Goal: Task Accomplishment & Management: Use online tool/utility

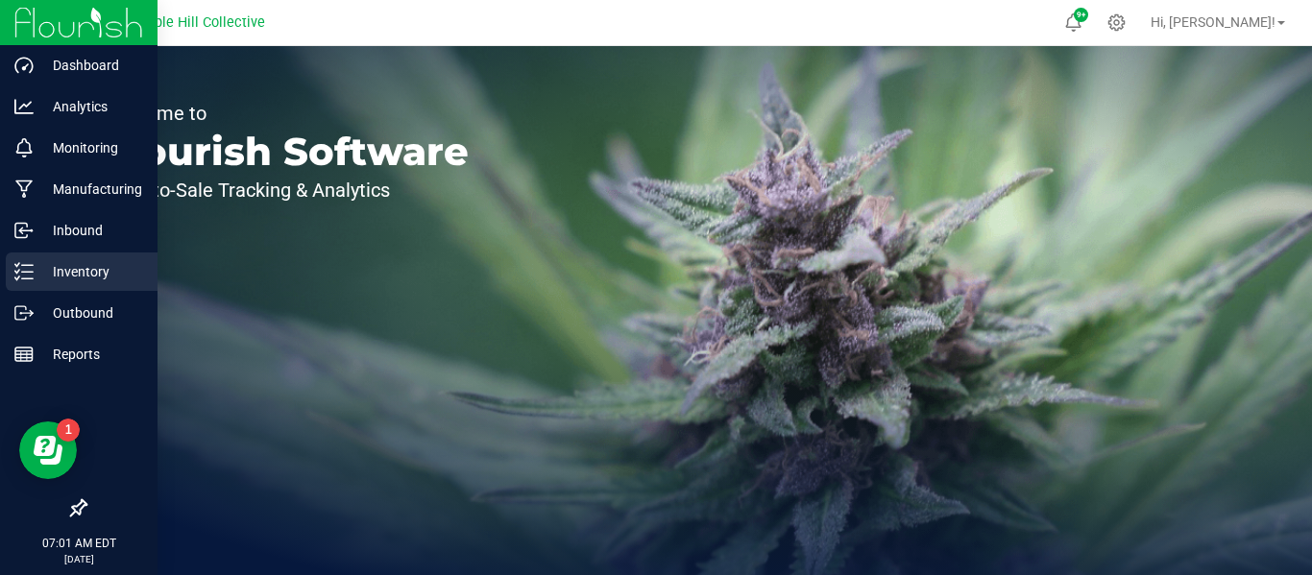
click at [33, 269] on icon at bounding box center [23, 271] width 19 height 19
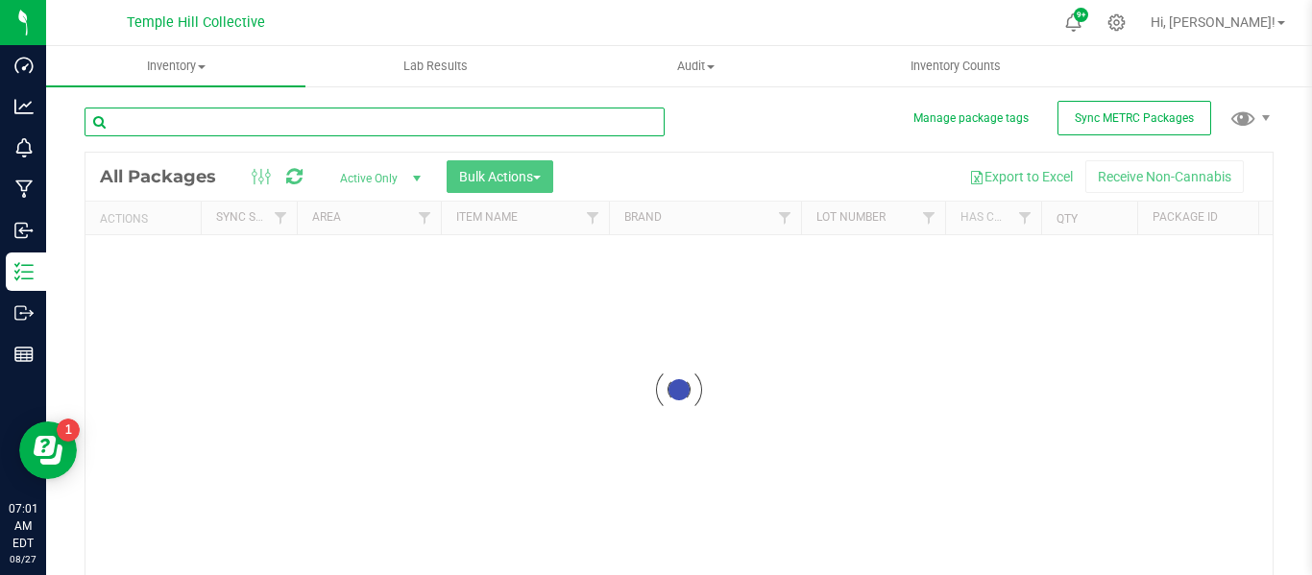
click at [349, 127] on input "text" at bounding box center [375, 122] width 580 height 29
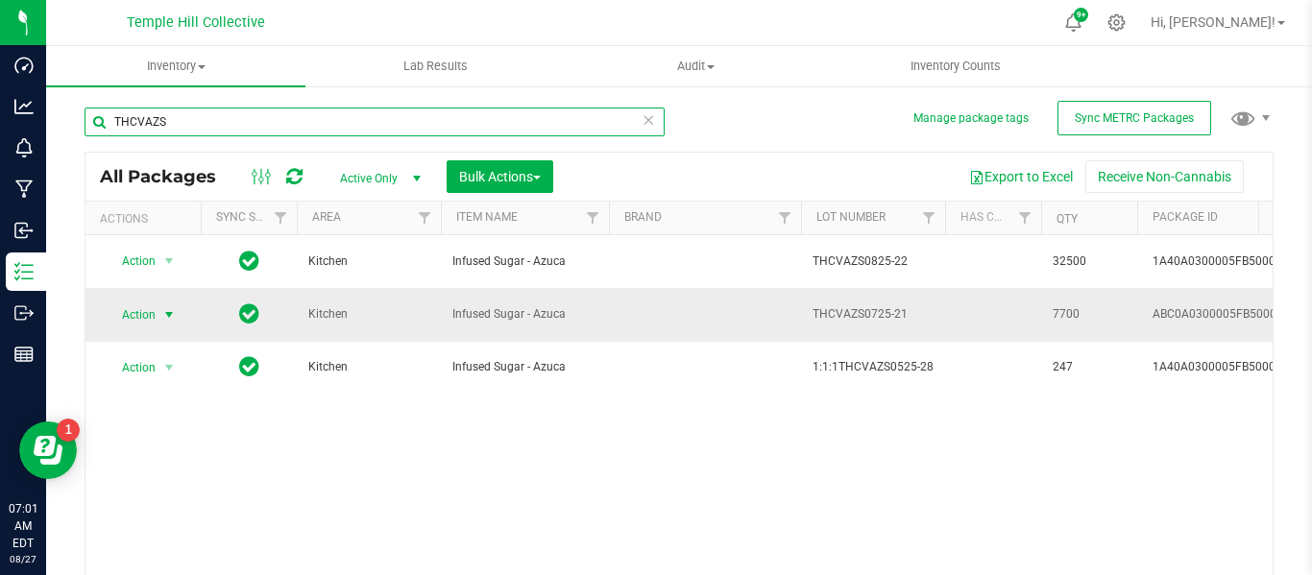
type input "THCVAZS"
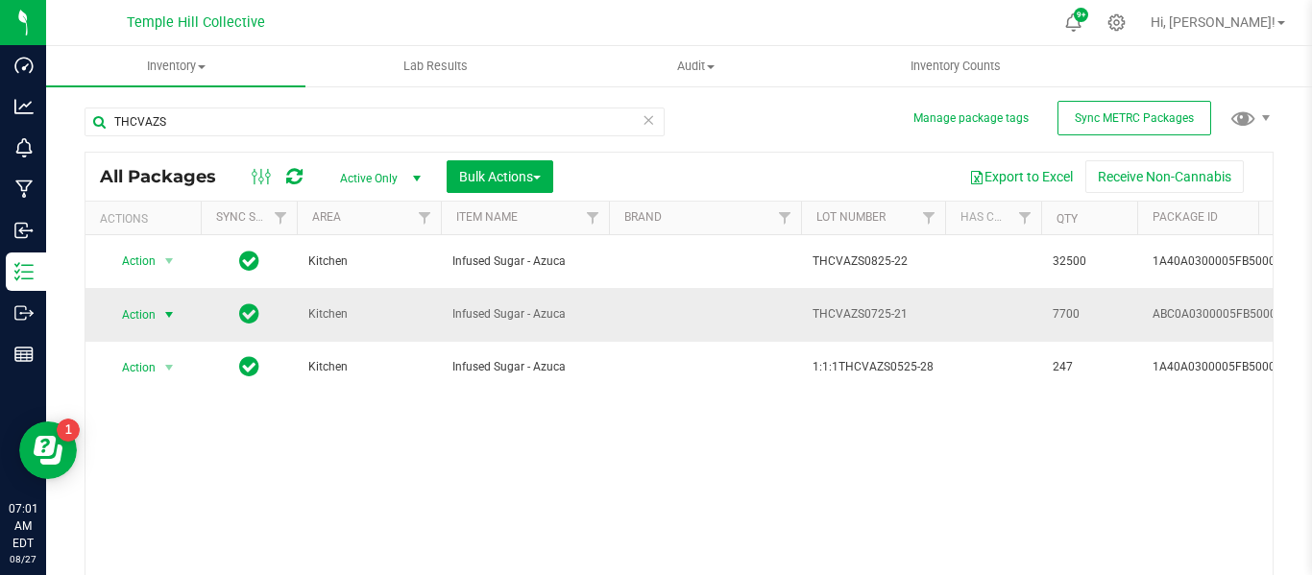
click at [161, 319] on span "select" at bounding box center [168, 314] width 15 height 15
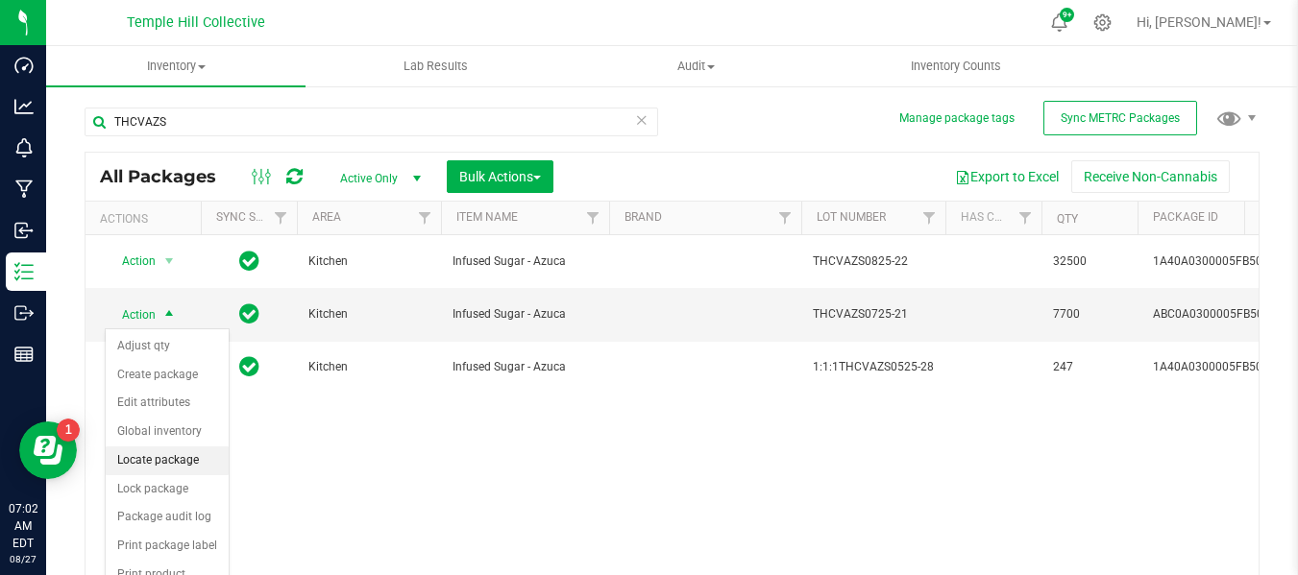
click at [159, 466] on li "Locate package" at bounding box center [167, 461] width 123 height 29
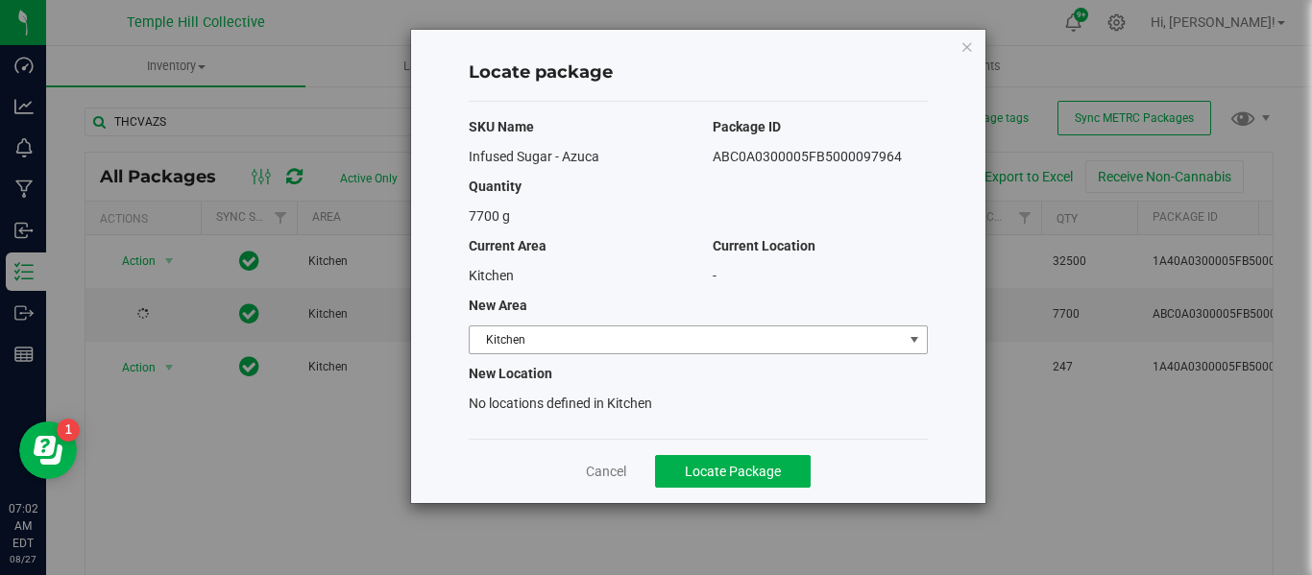
click at [642, 346] on span "Kitchen" at bounding box center [686, 340] width 433 height 27
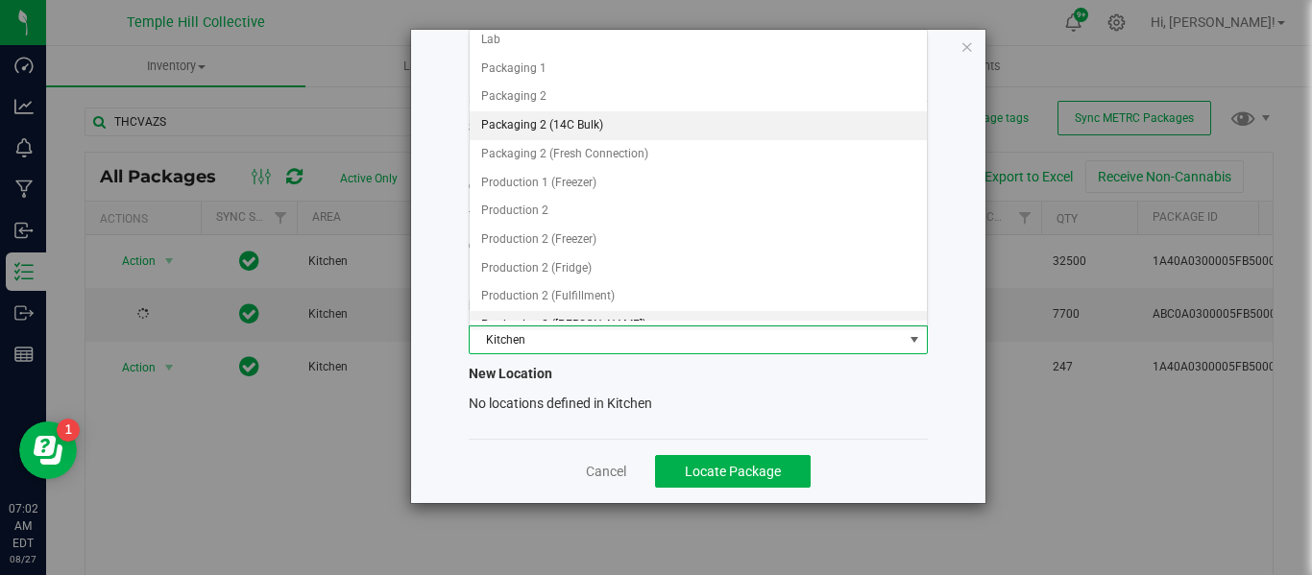
scroll to position [96, 0]
click at [566, 115] on li "Packaging 2" at bounding box center [698, 122] width 457 height 29
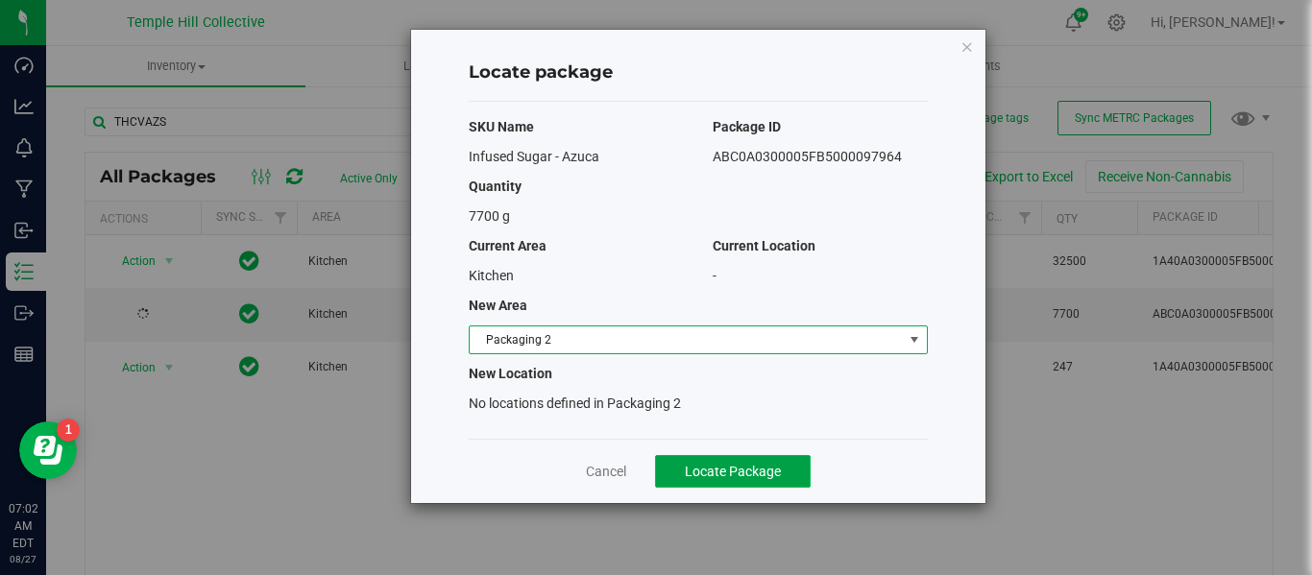
click at [768, 479] on button "Locate Package" at bounding box center [733, 471] width 156 height 33
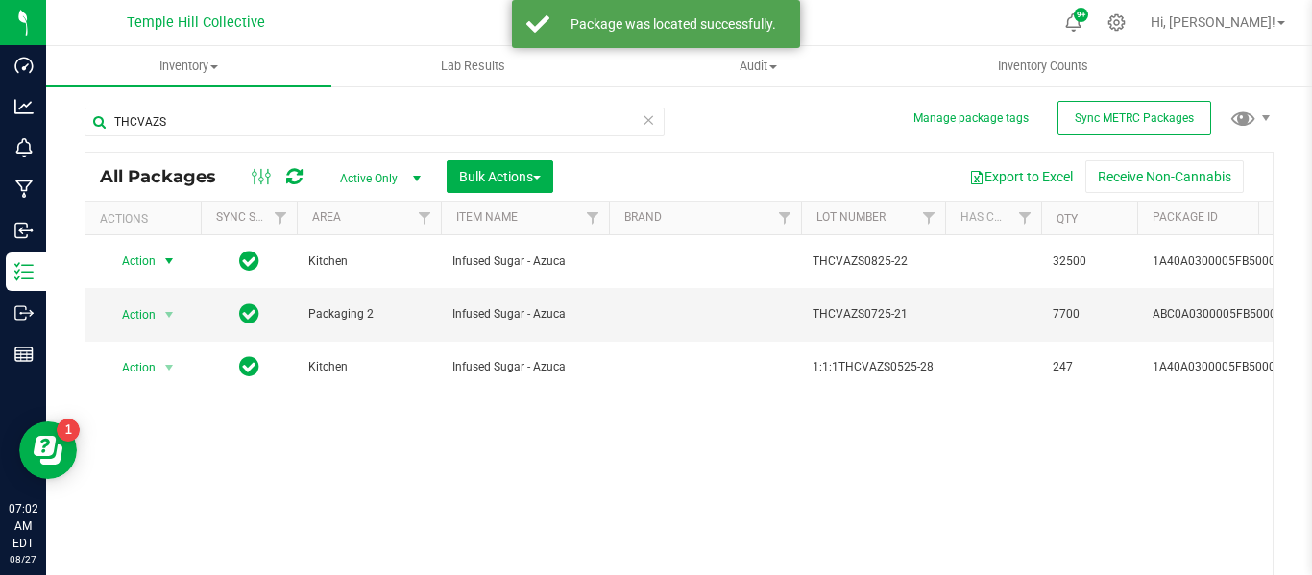
click at [170, 258] on span "select" at bounding box center [168, 261] width 15 height 15
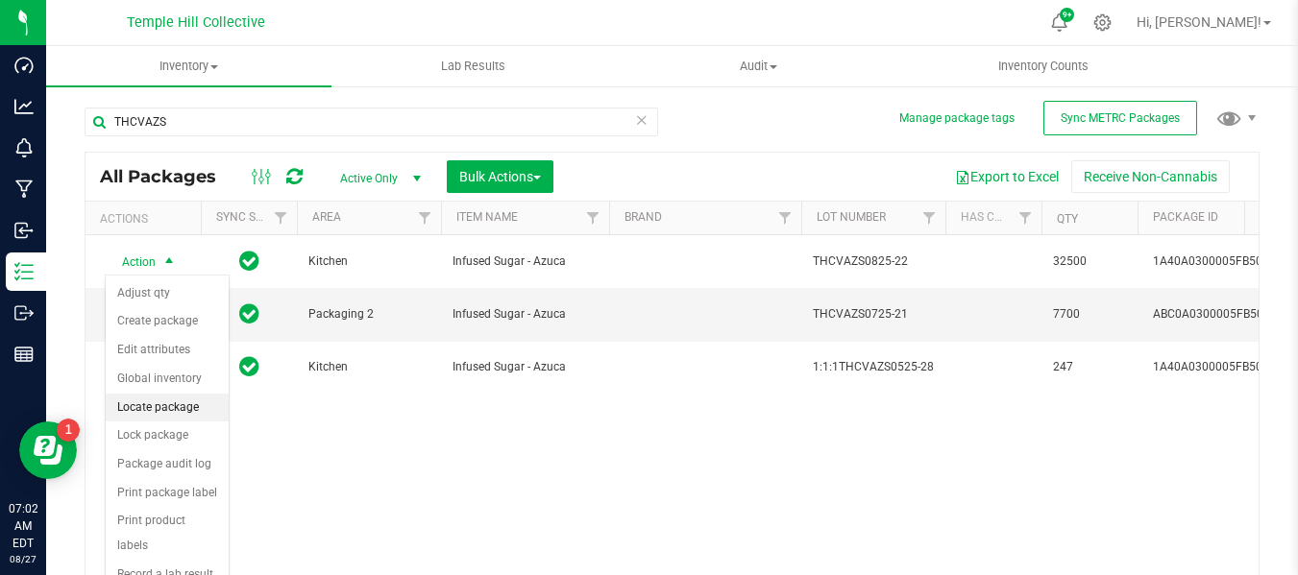
click at [173, 407] on li "Locate package" at bounding box center [167, 408] width 123 height 29
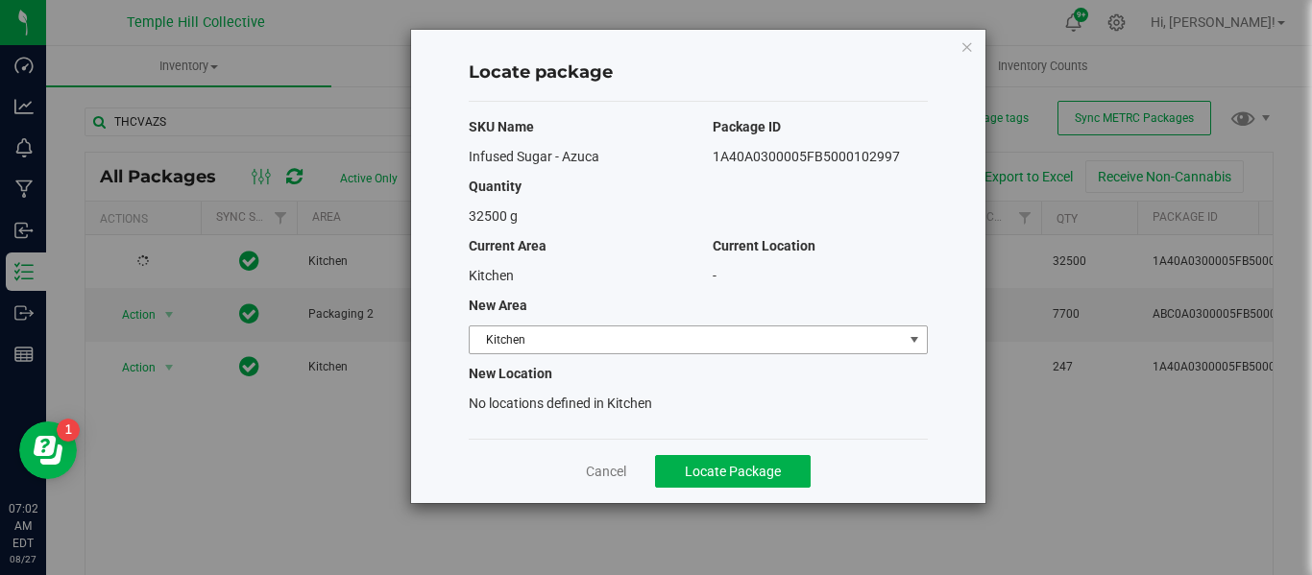
click at [661, 342] on span "Kitchen" at bounding box center [686, 340] width 433 height 27
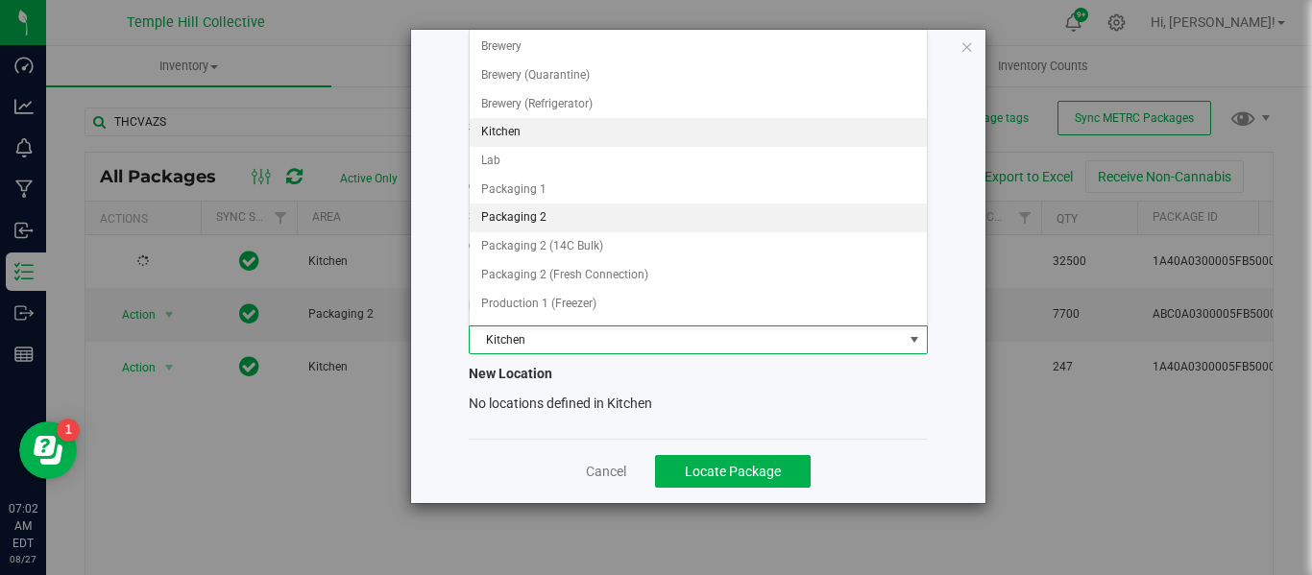
click at [566, 214] on li "Packaging 2" at bounding box center [698, 218] width 457 height 29
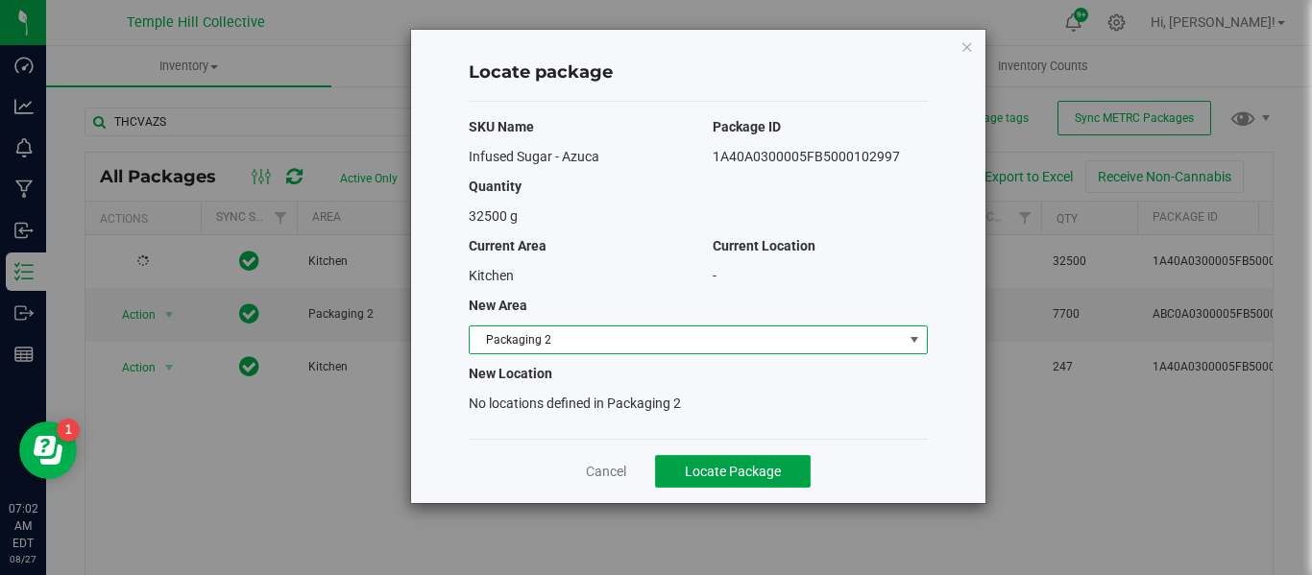
click at [685, 468] on span "Locate Package" at bounding box center [733, 471] width 96 height 15
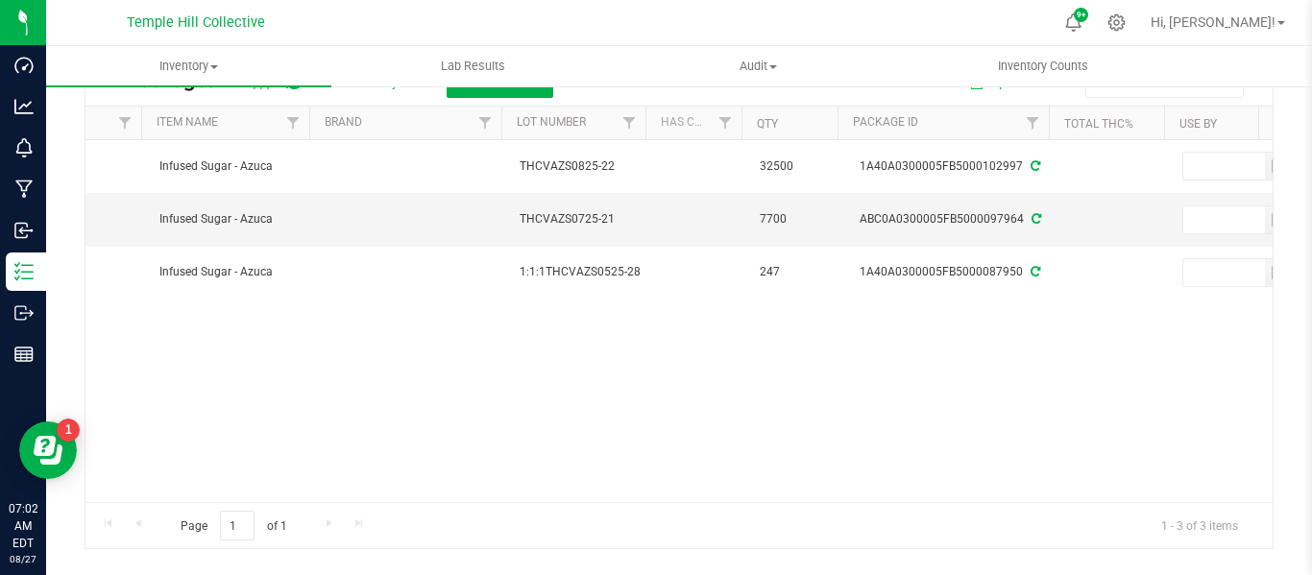
scroll to position [0, 307]
